Goal: Transaction & Acquisition: Purchase product/service

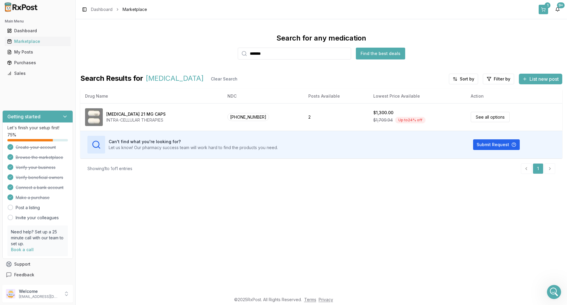
click at [548, 4] on div "1" at bounding box center [548, 5] width 6 height 6
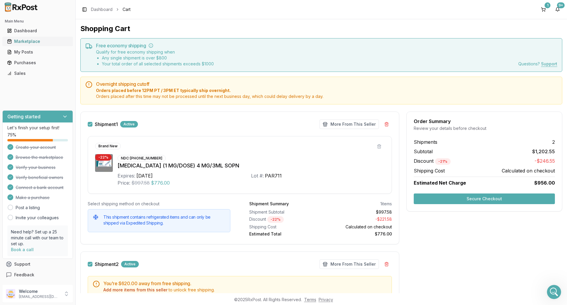
click at [42, 41] on div "Marketplace" at bounding box center [37, 41] width 61 height 6
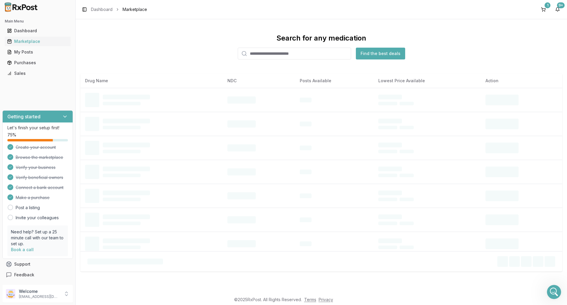
drag, startPoint x: 265, startPoint y: 54, endPoint x: 264, endPoint y: 60, distance: 6.0
click at [265, 54] on input "search" at bounding box center [294, 54] width 113 height 12
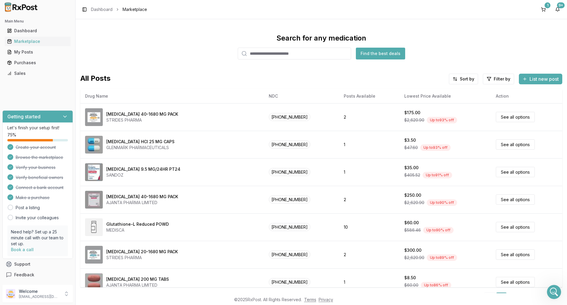
click at [262, 55] on input "search" at bounding box center [294, 54] width 113 height 12
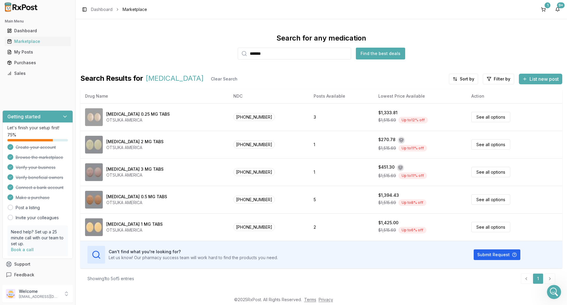
drag, startPoint x: 264, startPoint y: 55, endPoint x: 237, endPoint y: 54, distance: 27.2
click at [237, 54] on div "Search for any medication ******* Find the best deals" at bounding box center [321, 46] width 482 height 26
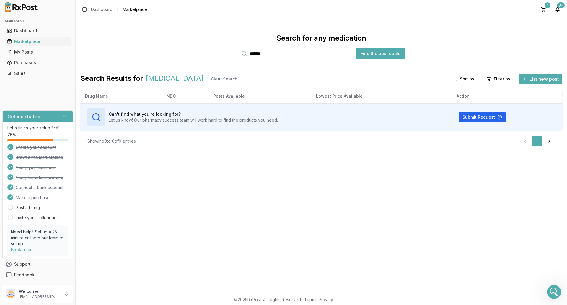
drag, startPoint x: 272, startPoint y: 54, endPoint x: 233, endPoint y: 57, distance: 38.8
click at [232, 58] on div "Search for any medication ******* Find the best deals" at bounding box center [321, 46] width 482 height 26
type input "*********"
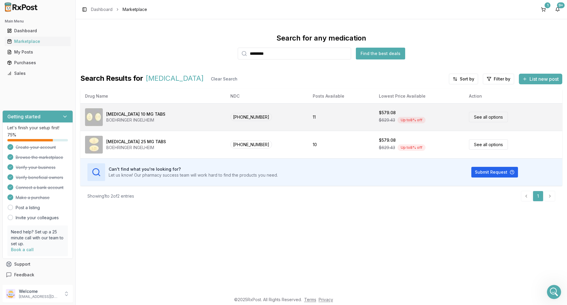
click at [482, 118] on link "See all options" at bounding box center [488, 117] width 39 height 10
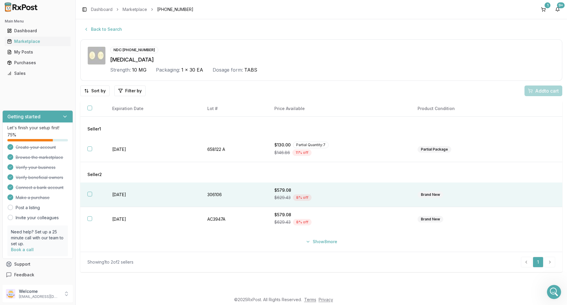
click at [91, 195] on button "button" at bounding box center [89, 193] width 5 height 5
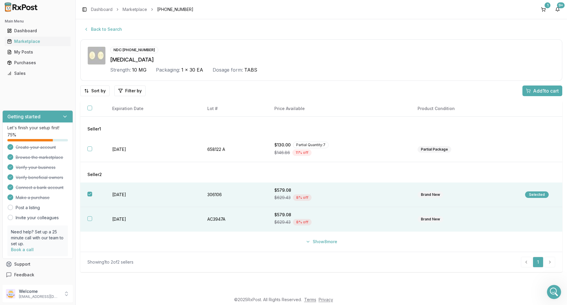
click at [90, 220] on button "button" at bounding box center [89, 218] width 5 height 5
click at [535, 90] on span "Add 2 to cart" at bounding box center [545, 90] width 27 height 7
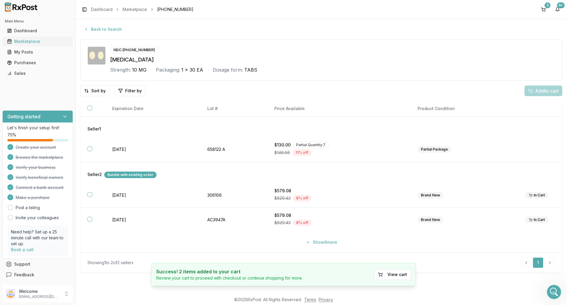
click at [29, 41] on div "Marketplace" at bounding box center [37, 41] width 61 height 6
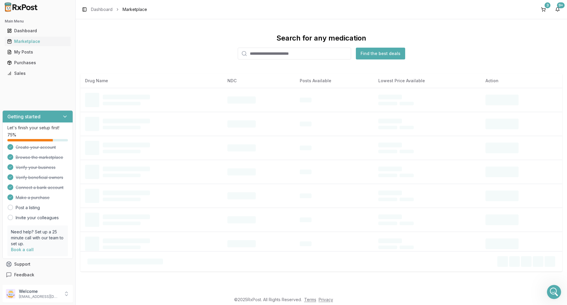
click at [273, 53] on input "search" at bounding box center [294, 54] width 113 height 12
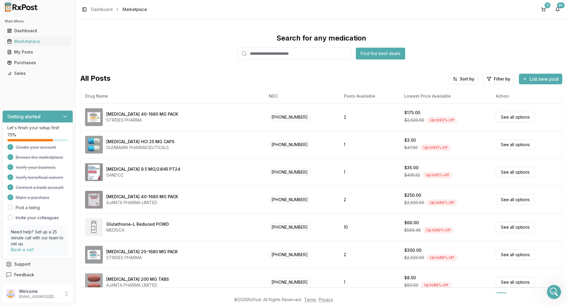
click at [262, 57] on input "search" at bounding box center [294, 54] width 113 height 12
click at [319, 55] on input "*********" at bounding box center [294, 54] width 113 height 12
click at [381, 56] on button "Find the best deals" at bounding box center [380, 54] width 49 height 12
click at [292, 53] on input "*********" at bounding box center [294, 54] width 113 height 12
type input "**********"
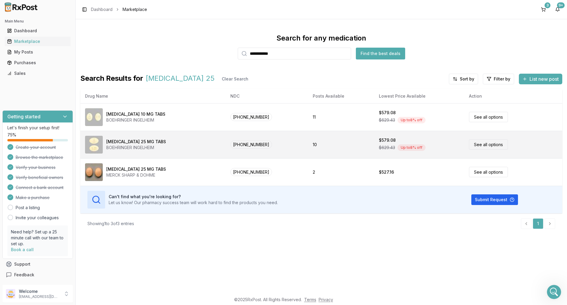
click at [480, 143] on link "See all options" at bounding box center [488, 144] width 39 height 10
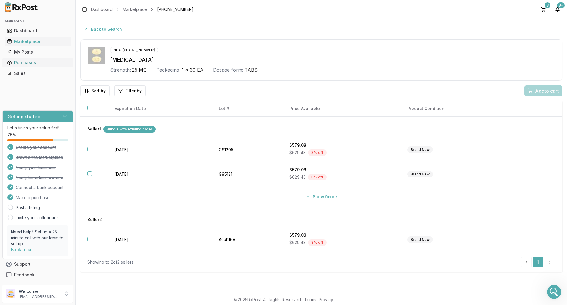
click at [21, 61] on div "Purchases" at bounding box center [37, 63] width 61 height 6
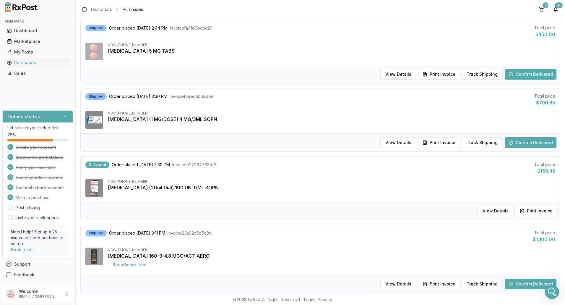
scroll to position [295, 0]
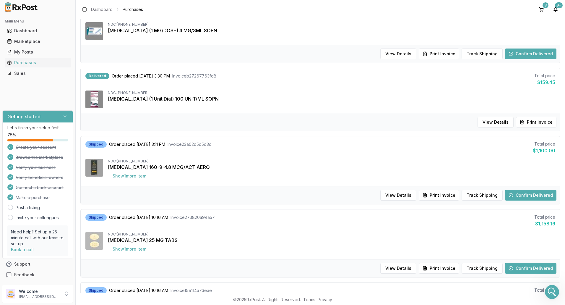
click at [131, 251] on button "Show 1 more item" at bounding box center [129, 248] width 43 height 11
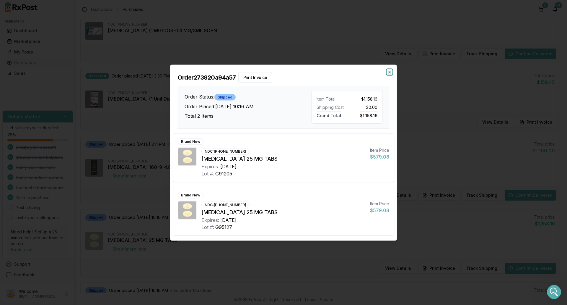
click at [390, 73] on icon "button" at bounding box center [389, 71] width 5 height 5
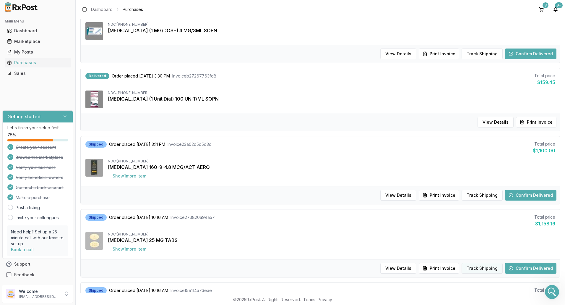
click at [472, 269] on button "Track Shipping" at bounding box center [482, 268] width 41 height 11
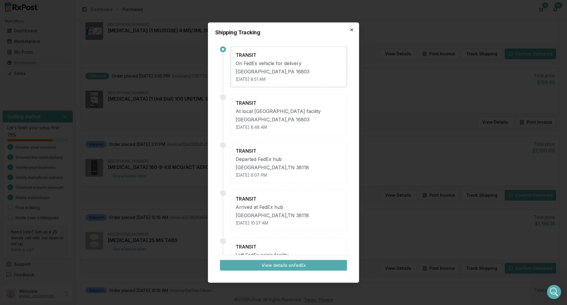
click at [350, 29] on icon "button" at bounding box center [352, 29] width 5 height 5
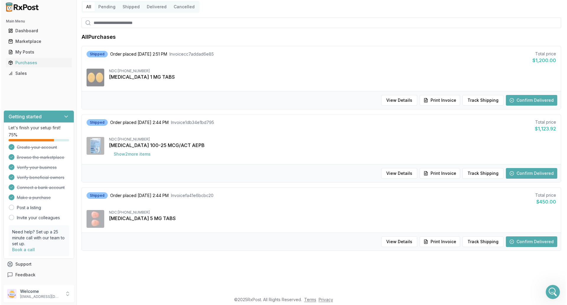
scroll to position [0, 0]
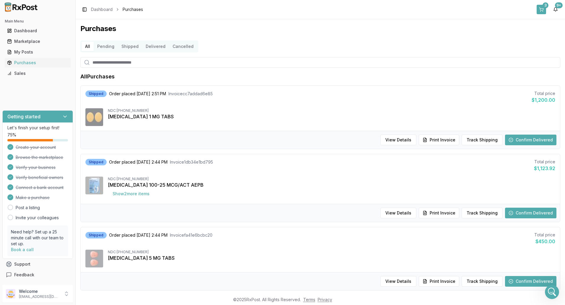
click at [542, 7] on button "3" at bounding box center [541, 9] width 9 height 9
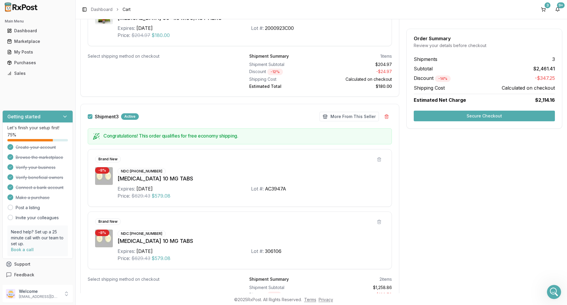
scroll to position [351, 0]
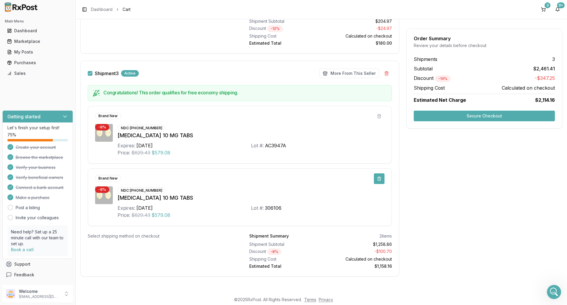
click at [378, 179] on button at bounding box center [379, 178] width 11 height 11
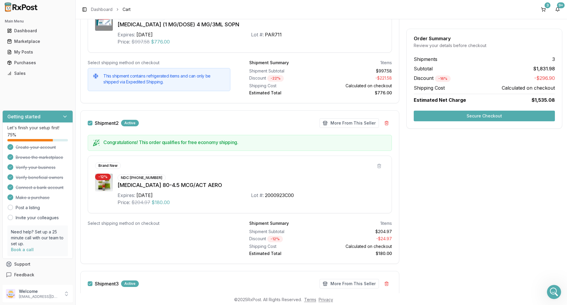
scroll to position [230, 0]
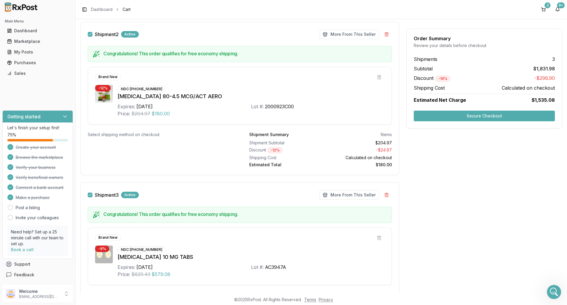
click at [479, 117] on button "Secure Checkout" at bounding box center [484, 116] width 141 height 11
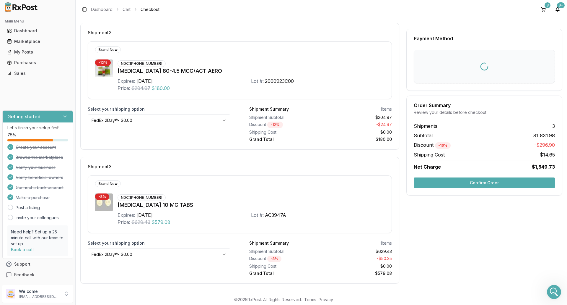
scroll to position [5, 0]
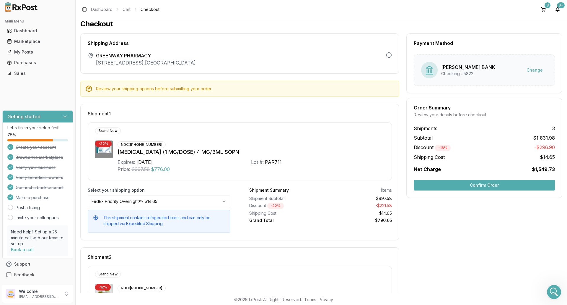
click at [473, 186] on button "Confirm Order" at bounding box center [484, 185] width 141 height 11
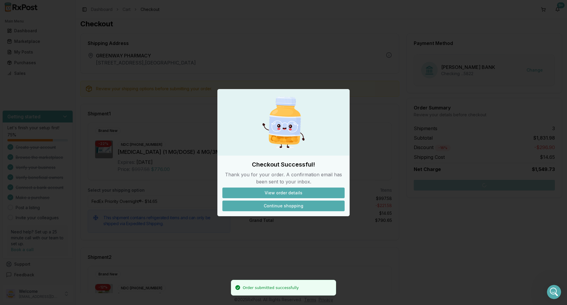
click at [292, 207] on button "Continue shopping" at bounding box center [284, 205] width 122 height 11
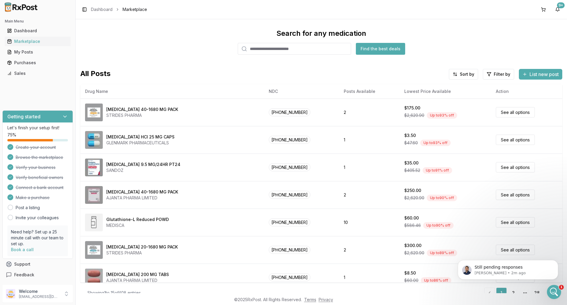
click at [276, 54] on input "search" at bounding box center [294, 49] width 113 height 12
type input "*******"
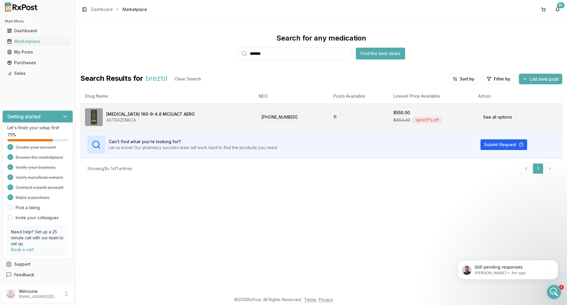
click at [489, 117] on link "See all options" at bounding box center [497, 117] width 39 height 10
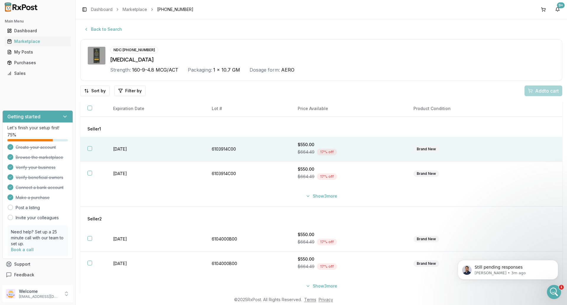
drag, startPoint x: 91, startPoint y: 151, endPoint x: 91, endPoint y: 156, distance: 5.3
click at [91, 151] on th at bounding box center [93, 149] width 26 height 25
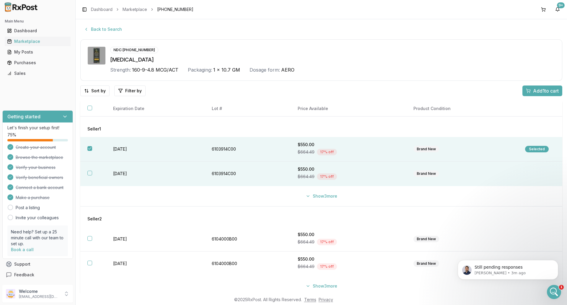
click at [89, 172] on button "button" at bounding box center [89, 173] width 5 height 5
click at [536, 90] on span "Add 2 to cart" at bounding box center [545, 90] width 27 height 7
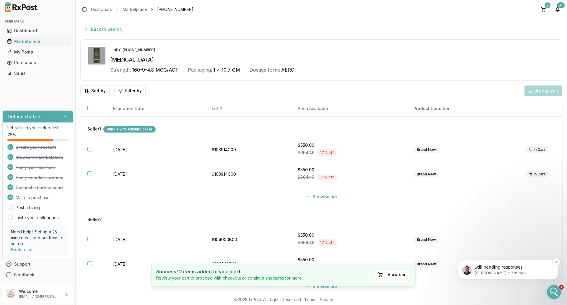
click at [506, 268] on span "Still pending responses" at bounding box center [499, 266] width 48 height 5
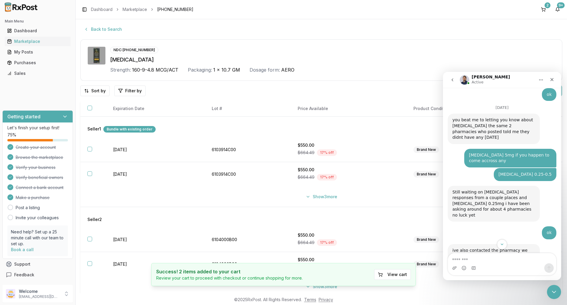
scroll to position [4834, 0]
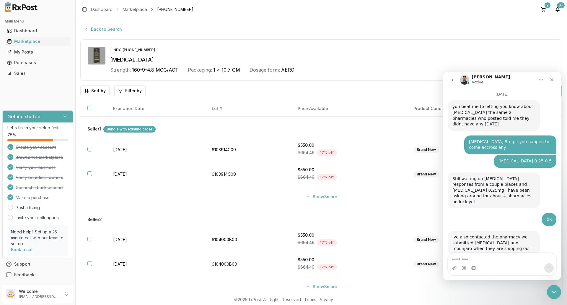
click at [476, 260] on textarea "Message…" at bounding box center [502, 258] width 108 height 10
type textarea "******"
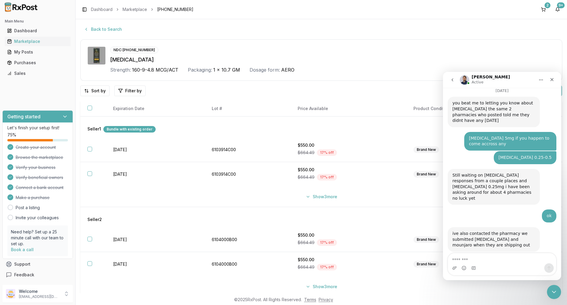
click at [484, 59] on div "[MEDICAL_DATA]" at bounding box center [332, 60] width 445 height 8
click at [22, 42] on div "Marketplace" at bounding box center [37, 41] width 61 height 6
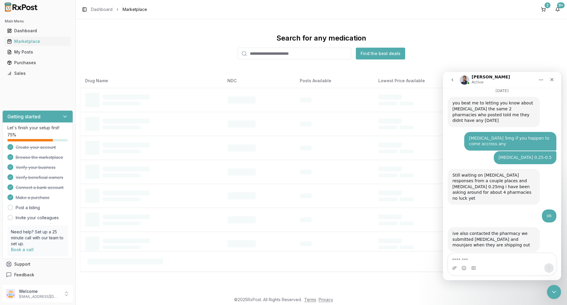
click at [477, 40] on div "Search for any medication Find the best deals" at bounding box center [321, 46] width 482 height 26
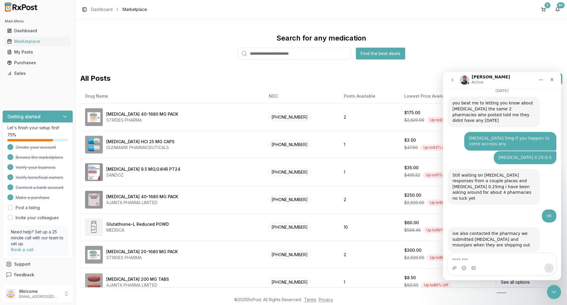
click at [519, 46] on div "Search for any medication Find the best deals" at bounding box center [321, 46] width 482 height 26
drag, startPoint x: 555, startPoint y: 79, endPoint x: 998, endPoint y: 151, distance: 449.1
click at [555, 79] on div "Close" at bounding box center [552, 79] width 11 height 11
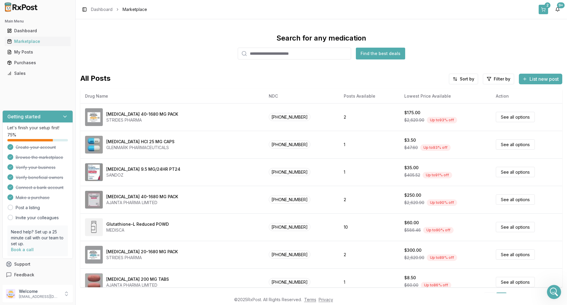
click at [545, 7] on div "2" at bounding box center [548, 5] width 6 height 6
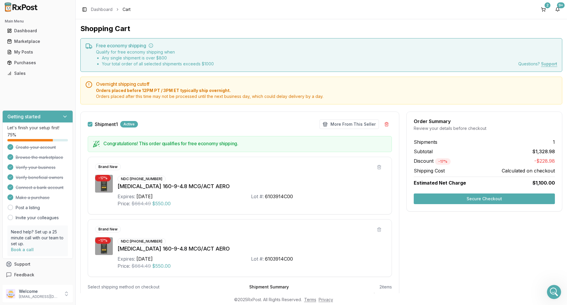
scroll to position [51, 0]
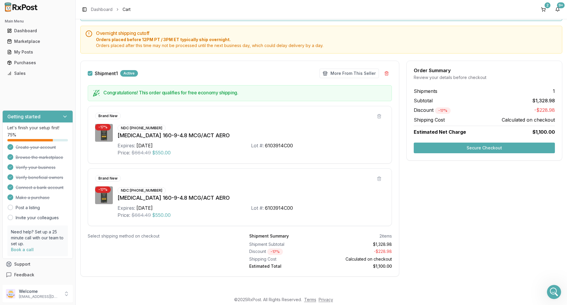
click at [478, 149] on button "Secure Checkout" at bounding box center [484, 147] width 141 height 11
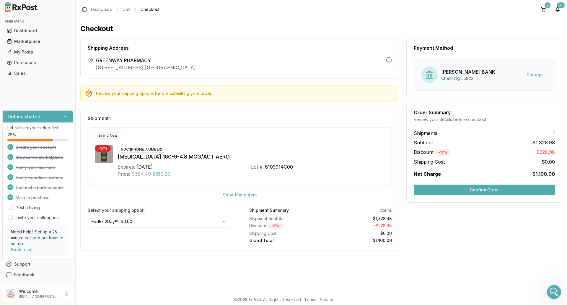
click at [478, 190] on button "Confirm Order" at bounding box center [484, 189] width 141 height 11
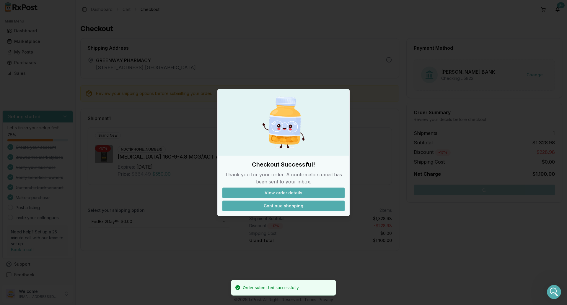
click at [287, 204] on button "Continue shopping" at bounding box center [284, 205] width 122 height 11
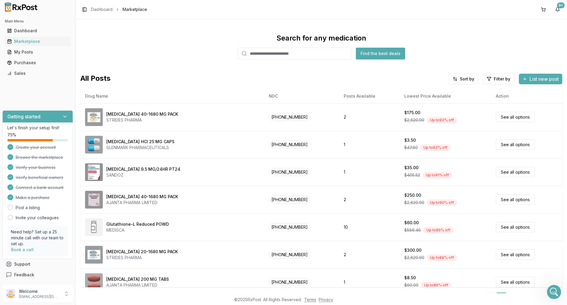
click at [256, 55] on input "search" at bounding box center [294, 54] width 113 height 12
paste input "**********"
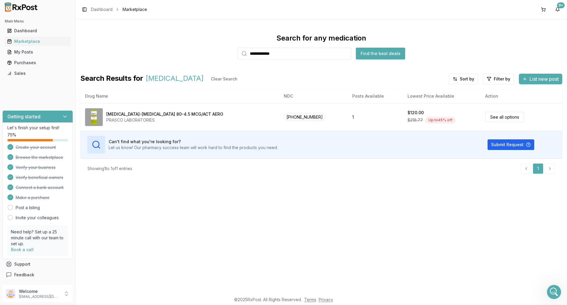
type input "**********"
